Goal: Task Accomplishment & Management: Complete application form

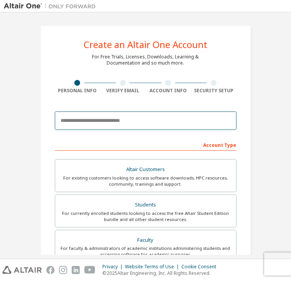
click at [117, 122] on input "email" at bounding box center [146, 120] width 182 height 18
paste input "**********"
type input "**********"
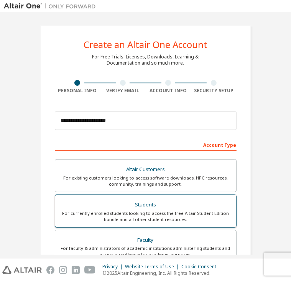
click at [123, 213] on div "For currently enrolled students looking to access the free Altair Student Editi…" at bounding box center [146, 216] width 172 height 12
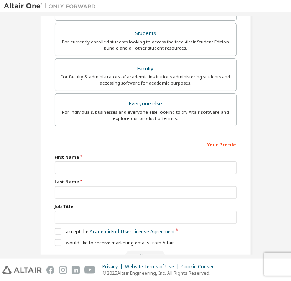
scroll to position [191, 0]
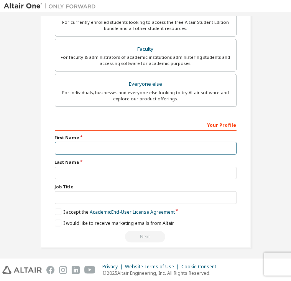
click at [85, 146] on input "text" at bounding box center [146, 148] width 182 height 13
type input "****"
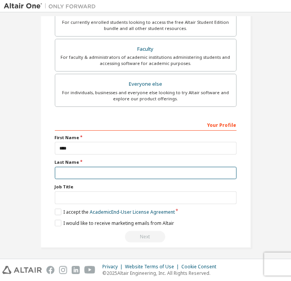
click at [86, 167] on input "text" at bounding box center [146, 173] width 182 height 13
type input "*********"
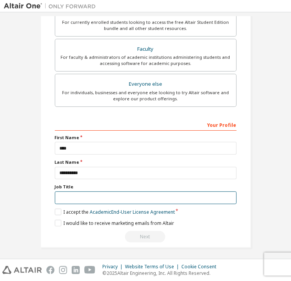
click at [90, 197] on input "text" at bounding box center [146, 197] width 182 height 13
type input "*******"
click at [73, 198] on input "text" at bounding box center [146, 197] width 182 height 13
type input "*******"
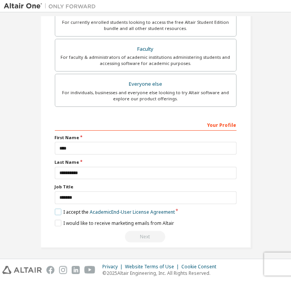
click at [59, 209] on label "I accept the Academic End-User License Agreement" at bounding box center [115, 211] width 120 height 7
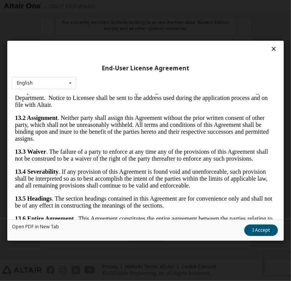
scroll to position [1776, 0]
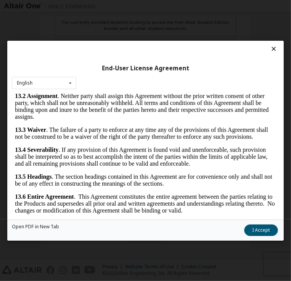
click at [264, 231] on button "I Accept" at bounding box center [262, 230] width 34 height 12
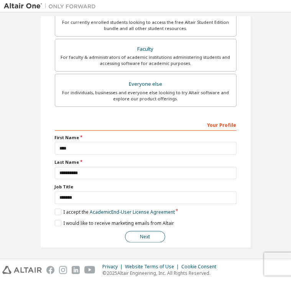
click at [135, 233] on button "Next" at bounding box center [145, 237] width 40 height 12
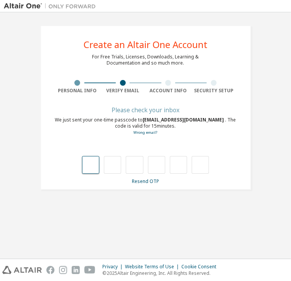
click at [95, 170] on input "text" at bounding box center [90, 165] width 17 height 18
type input "*"
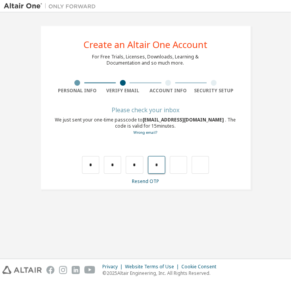
click at [155, 162] on input "*" at bounding box center [156, 165] width 17 height 18
type input "*"
click at [160, 164] on input "*" at bounding box center [156, 165] width 17 height 18
type input "*"
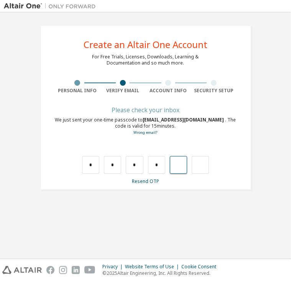
type input "*"
click at [181, 165] on input "*" at bounding box center [178, 165] width 17 height 18
type input "*"
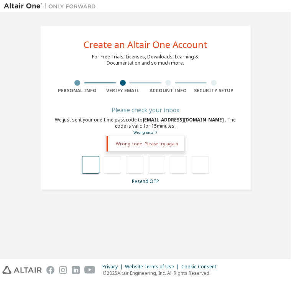
click at [97, 165] on input "text" at bounding box center [90, 165] width 17 height 18
type input "*"
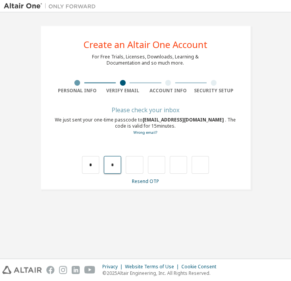
click at [117, 164] on input "*" at bounding box center [112, 165] width 17 height 18
type input "*"
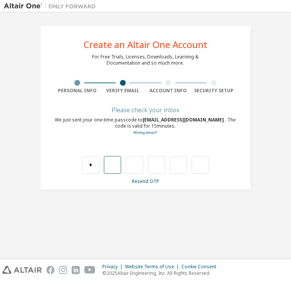
type input "*"
